Goal: Task Accomplishment & Management: Use online tool/utility

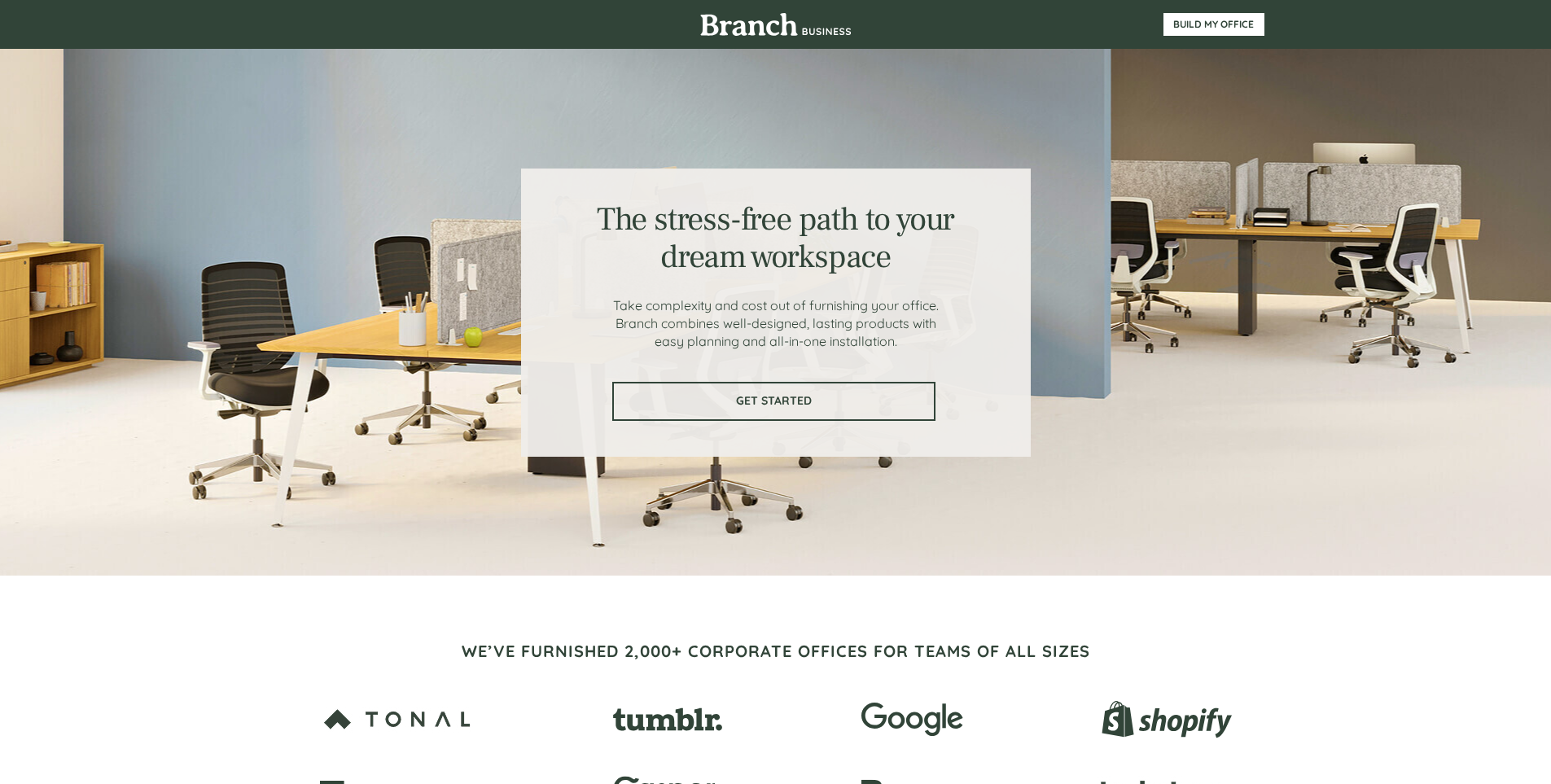
click at [793, 400] on span "GET STARTED" at bounding box center [773, 401] width 320 height 14
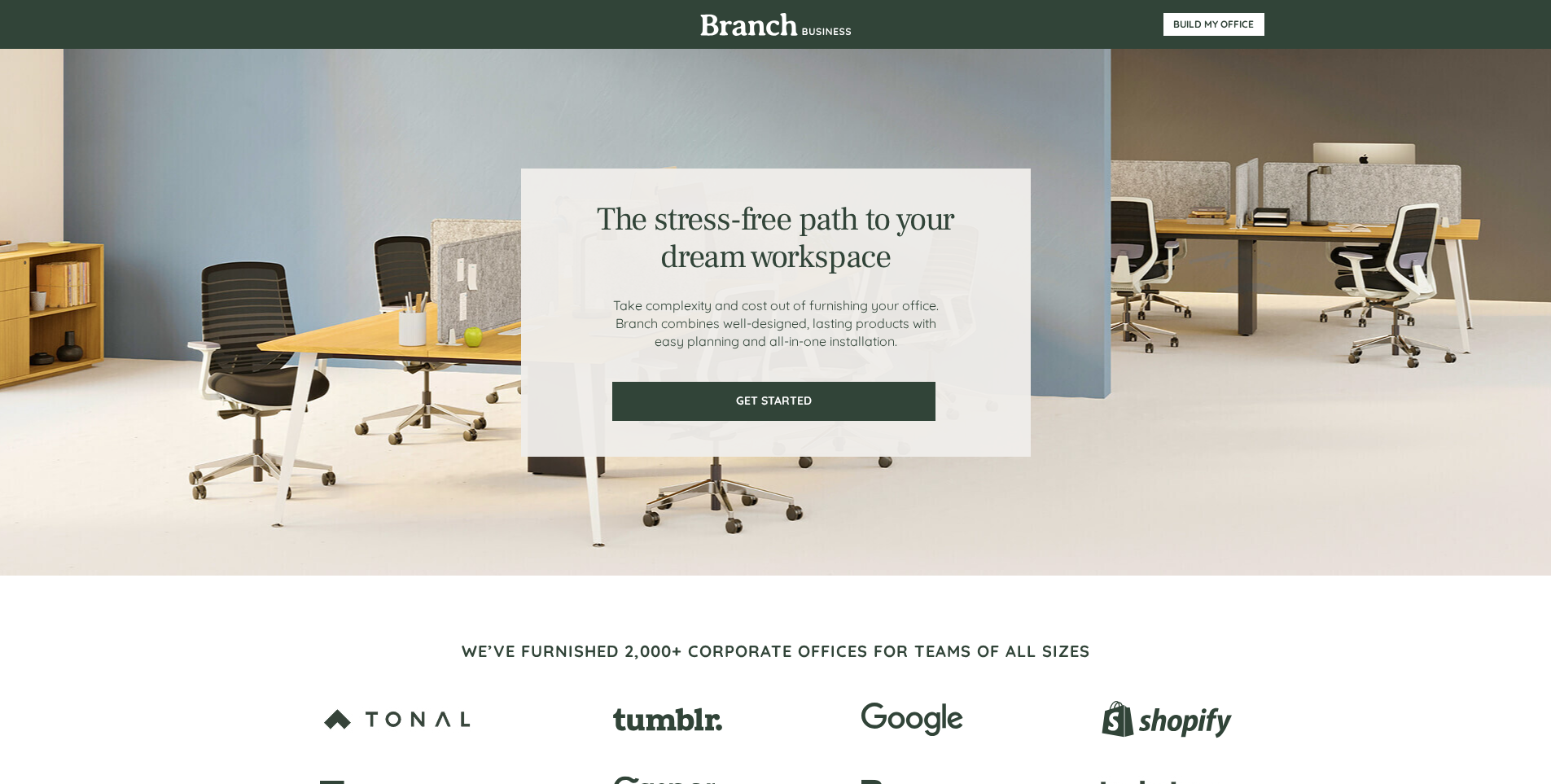
click at [1087, 476] on div at bounding box center [776, 311] width 977 height 526
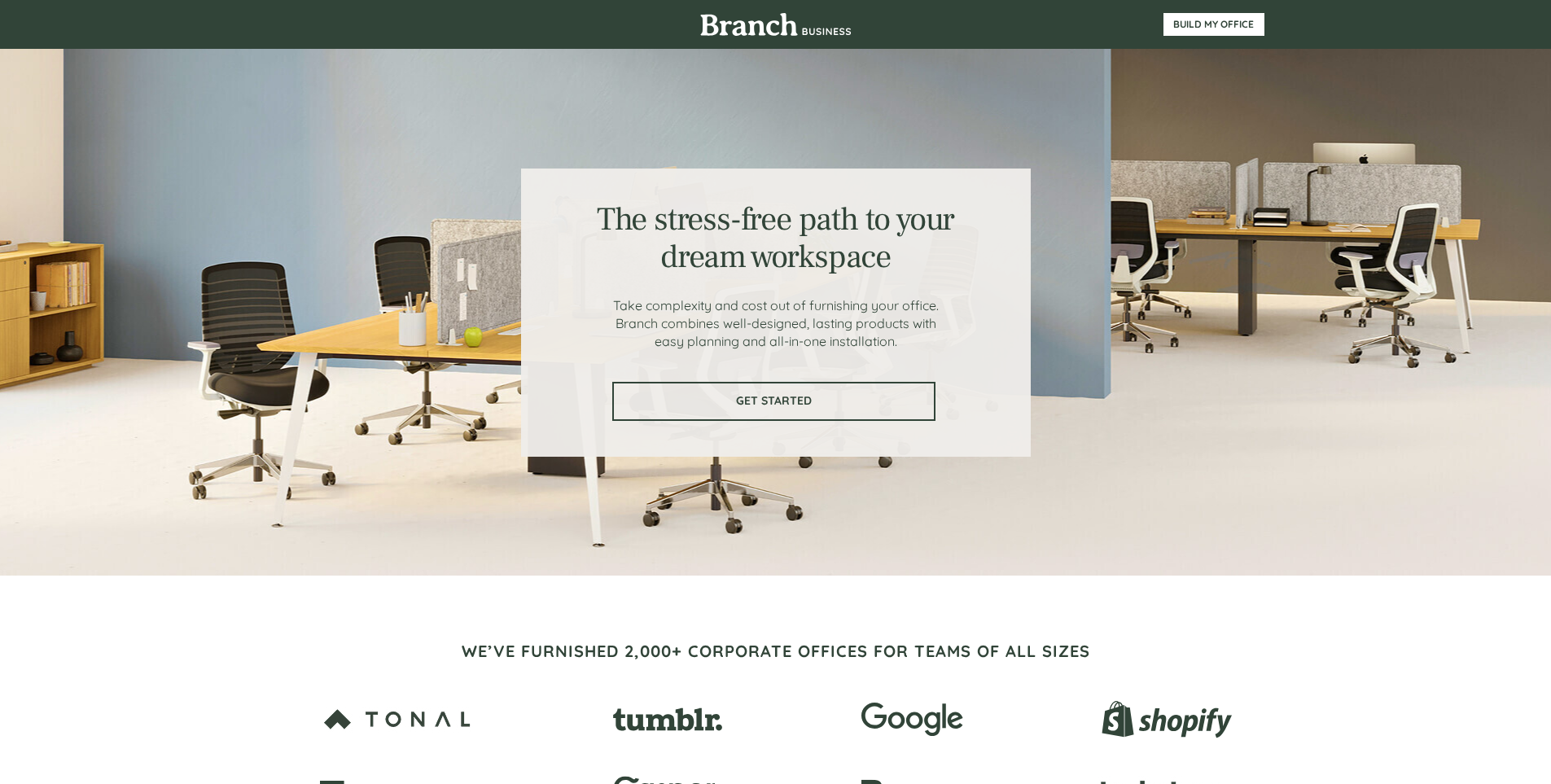
click at [785, 400] on span "GET STARTED" at bounding box center [773, 401] width 320 height 14
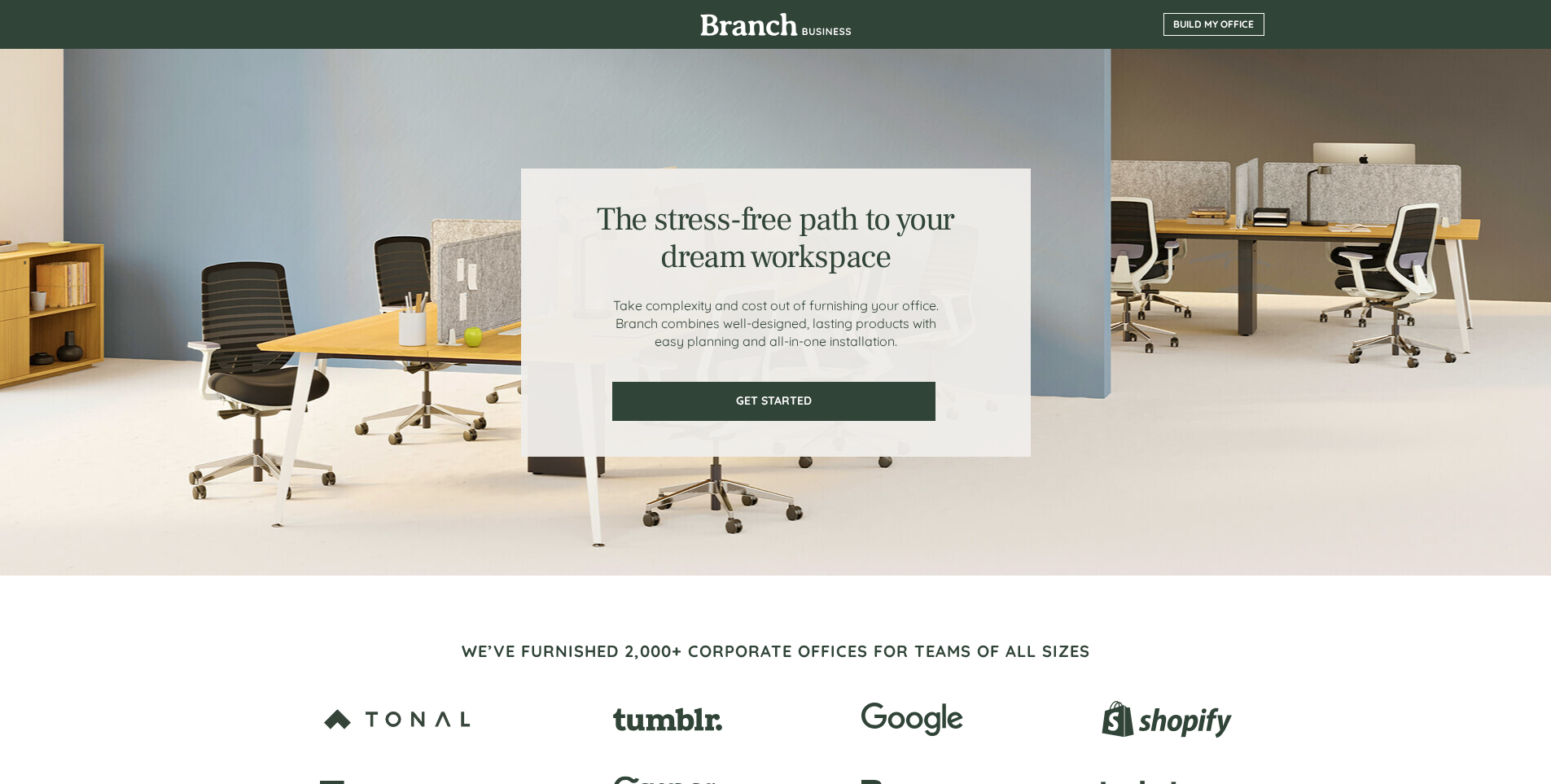
click at [1194, 24] on span "BUILD MY OFFICE" at bounding box center [1214, 24] width 99 height 11
click at [819, 32] on img at bounding box center [775, 24] width 151 height 23
click at [969, 115] on div at bounding box center [776, 311] width 977 height 526
click at [508, 210] on div at bounding box center [776, 311] width 977 height 526
drag, startPoint x: 334, startPoint y: 315, endPoint x: 308, endPoint y: 332, distance: 31.1
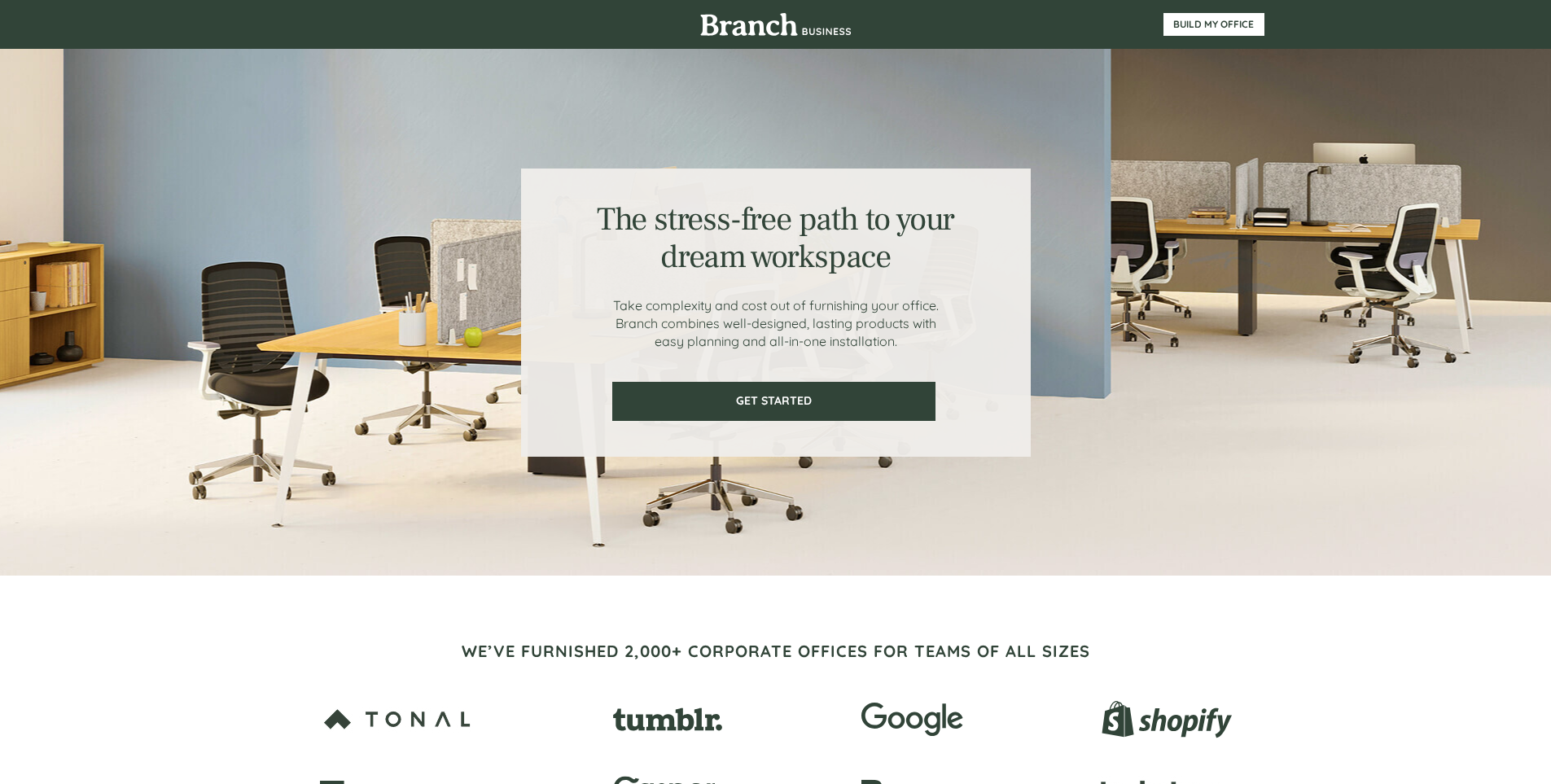
click at [327, 318] on div at bounding box center [776, 311] width 977 height 526
click at [259, 357] on div at bounding box center [775, 311] width 1551 height 526
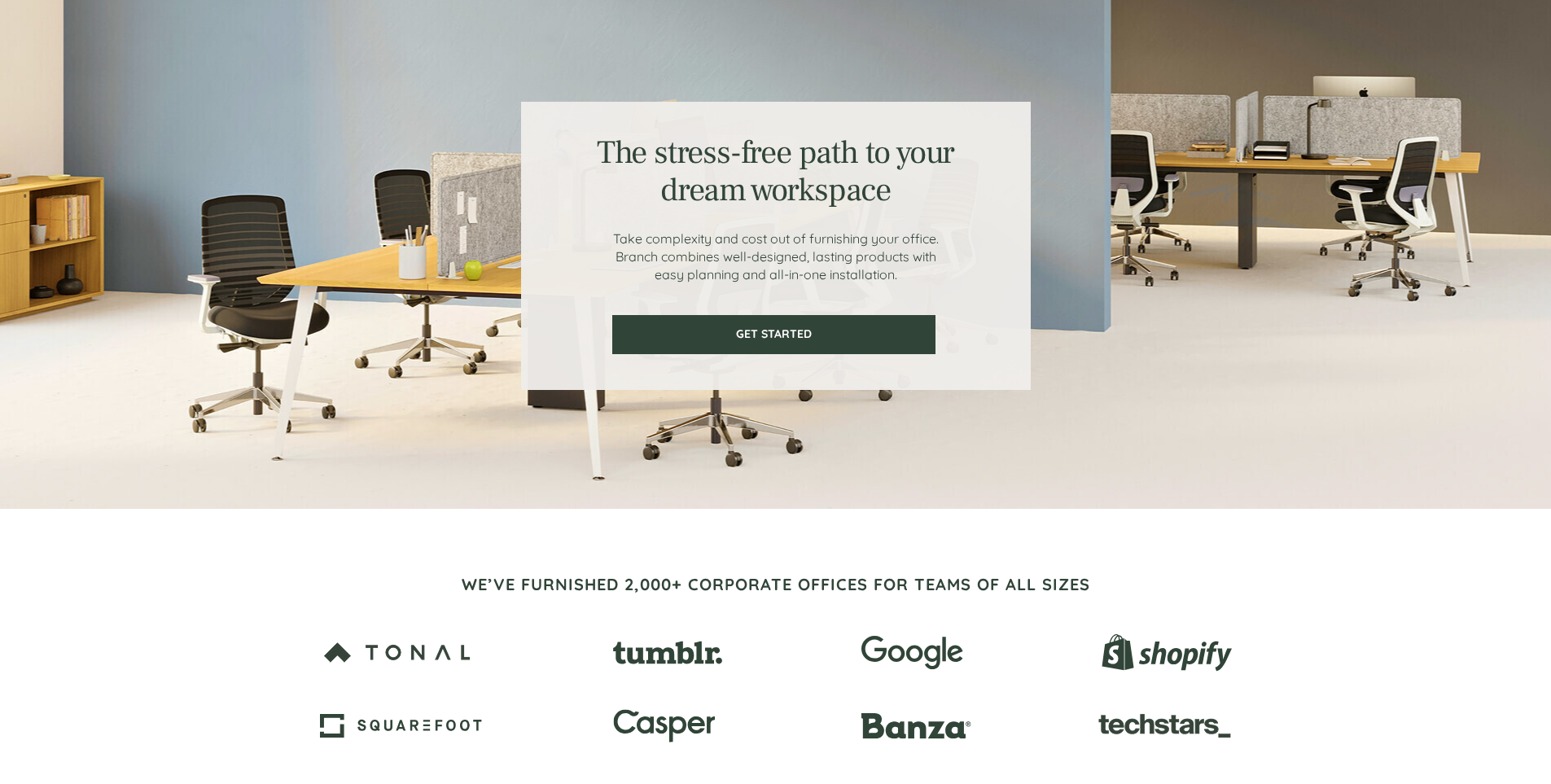
scroll to position [244, 0]
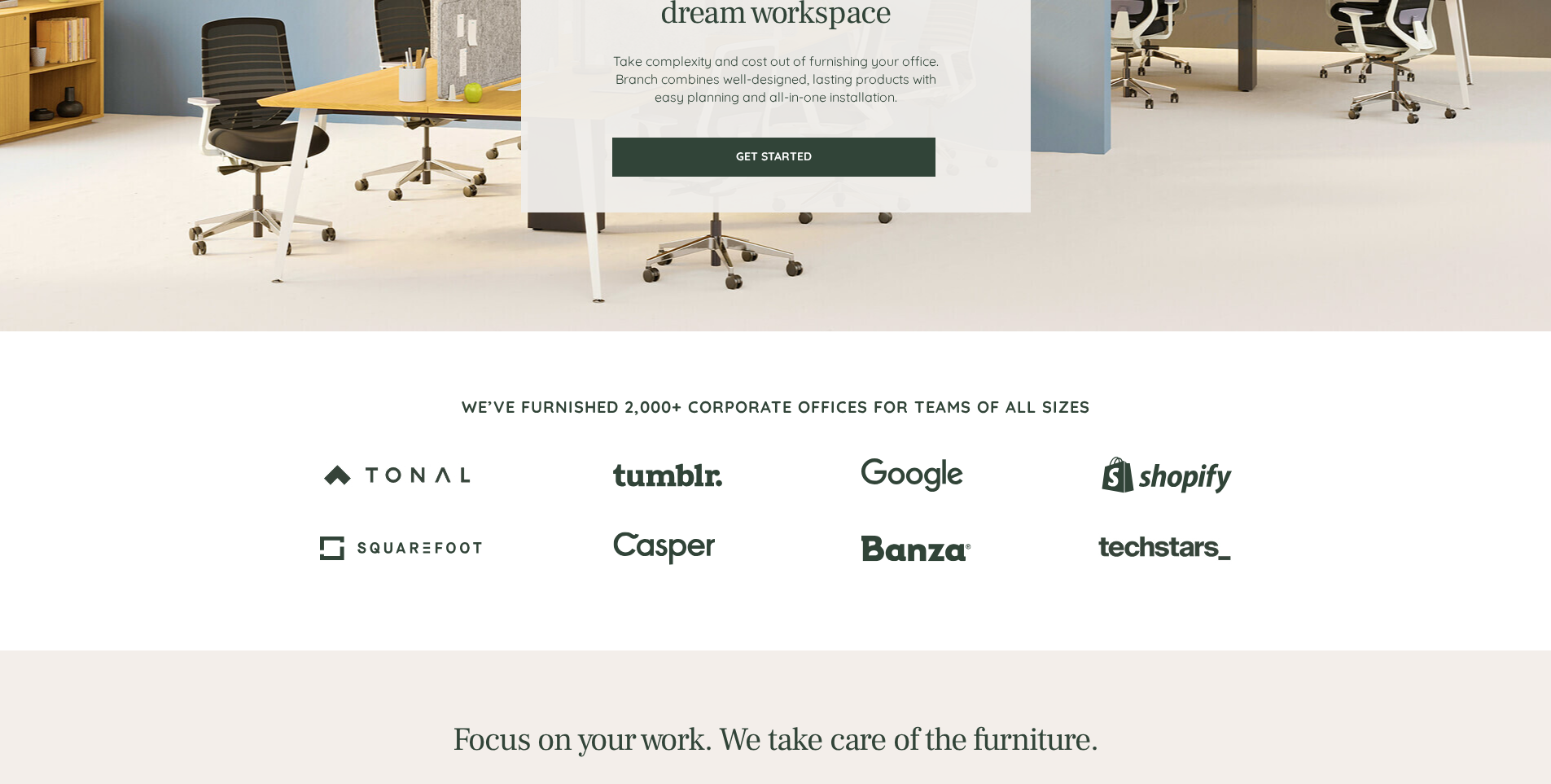
click at [580, 401] on span "WE’VE FURNISHED 2,000+ CORPORATE OFFICES FOR TEAMS OF ALL SIZES" at bounding box center [776, 407] width 628 height 20
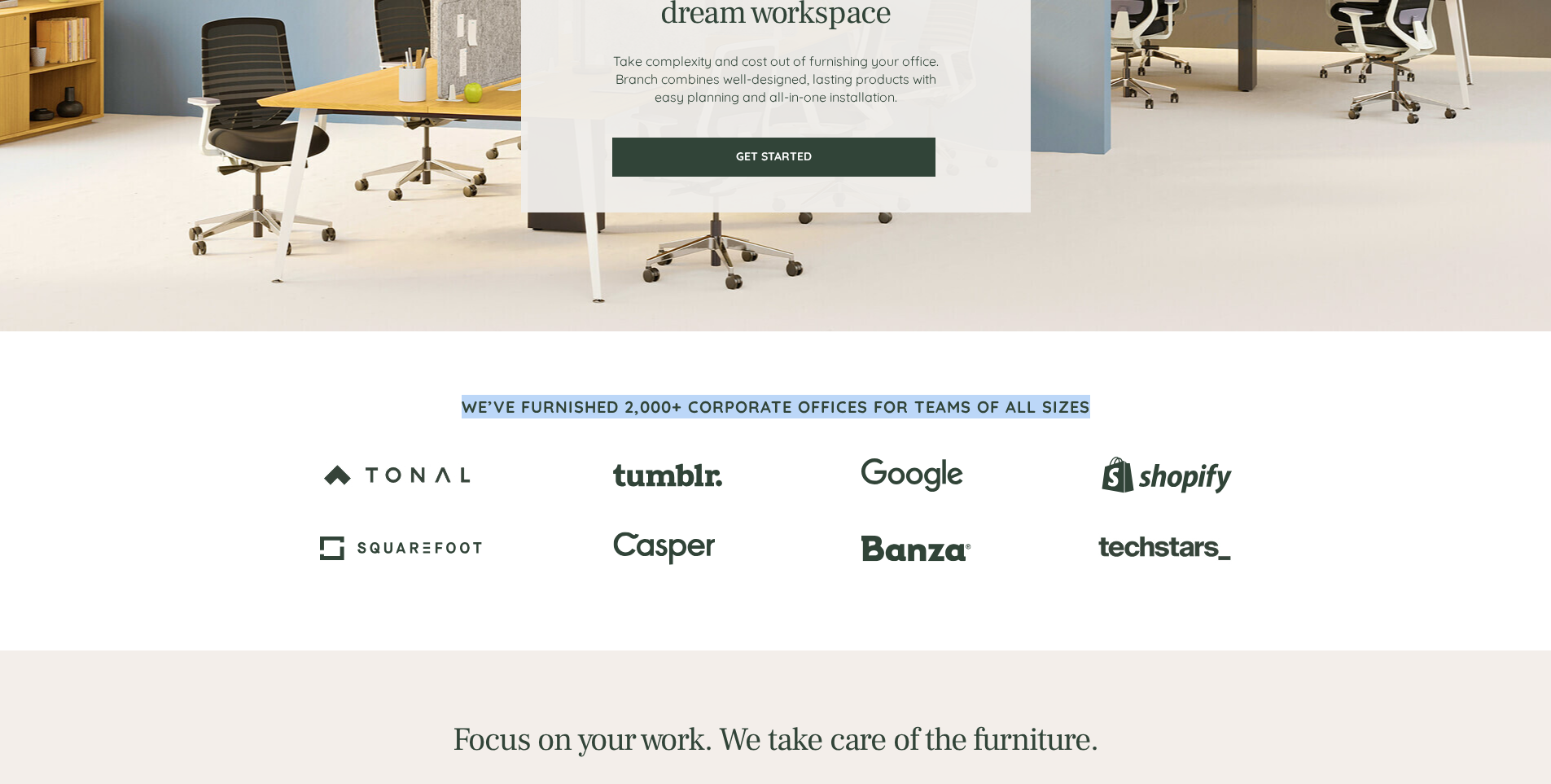
click at [580, 401] on span "WE’VE FURNISHED 2,000+ CORPORATE OFFICES FOR TEAMS OF ALL SIZES" at bounding box center [776, 407] width 628 height 20
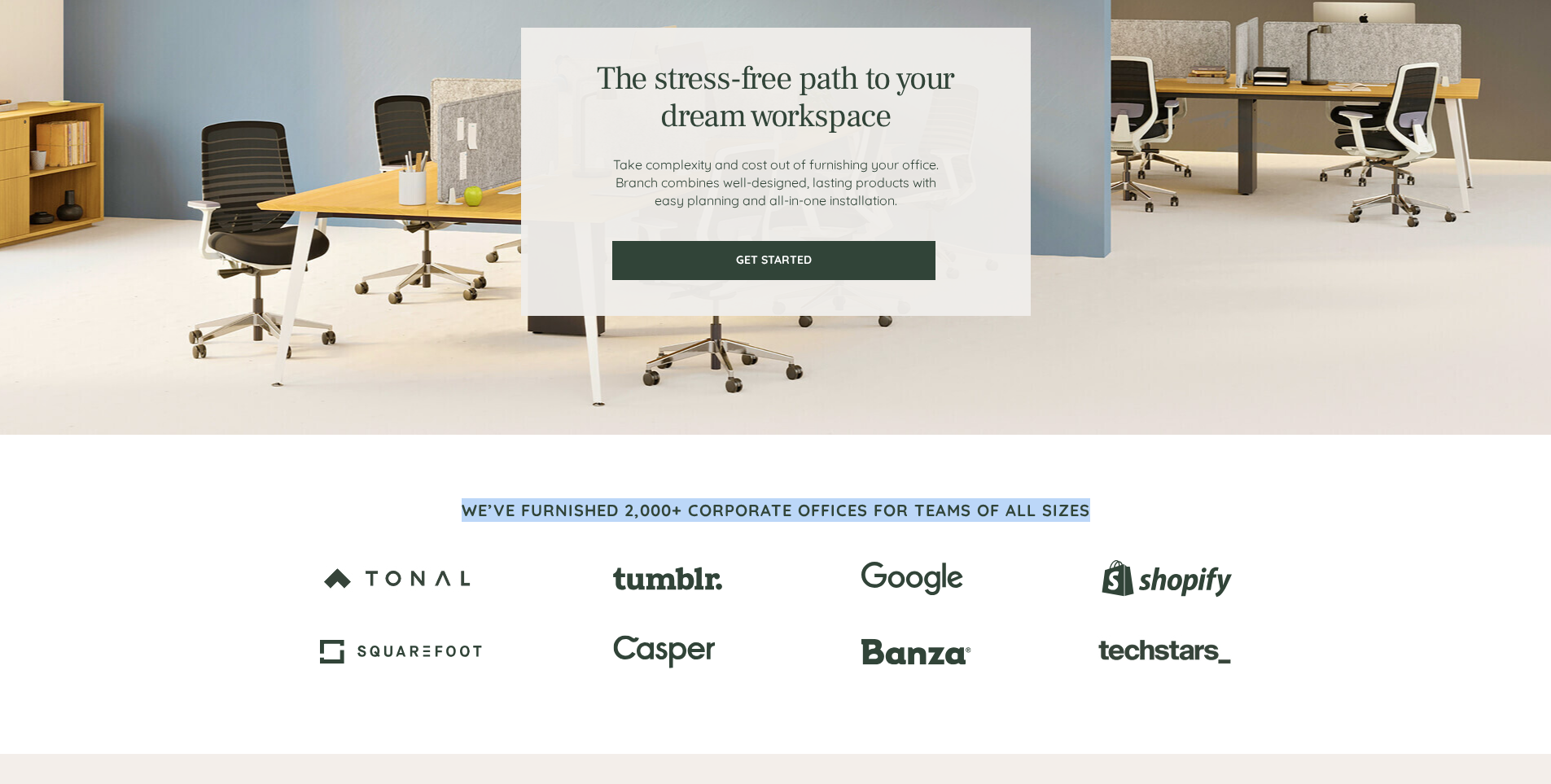
scroll to position [0, 0]
